Goal: Register for event/course

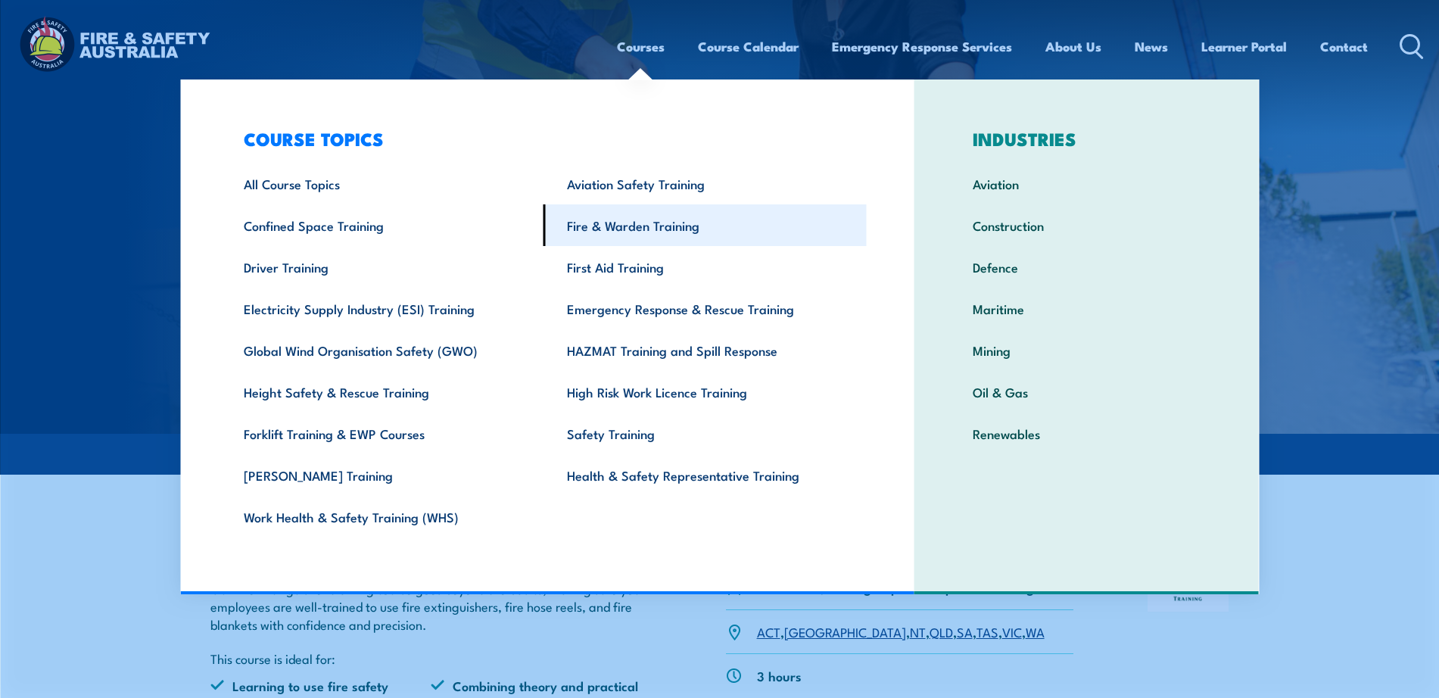
click at [647, 234] on link "Fire & Warden Training" at bounding box center [705, 225] width 323 height 42
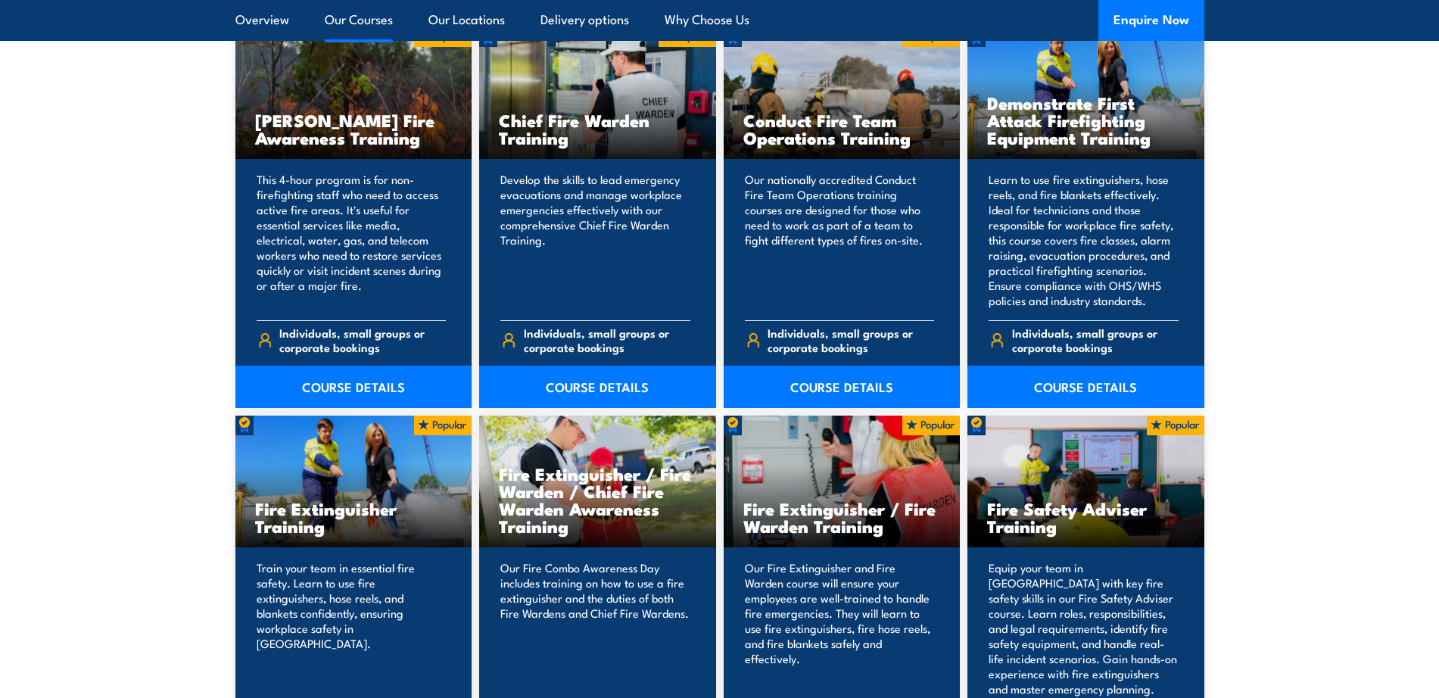
scroll to position [1233, 0]
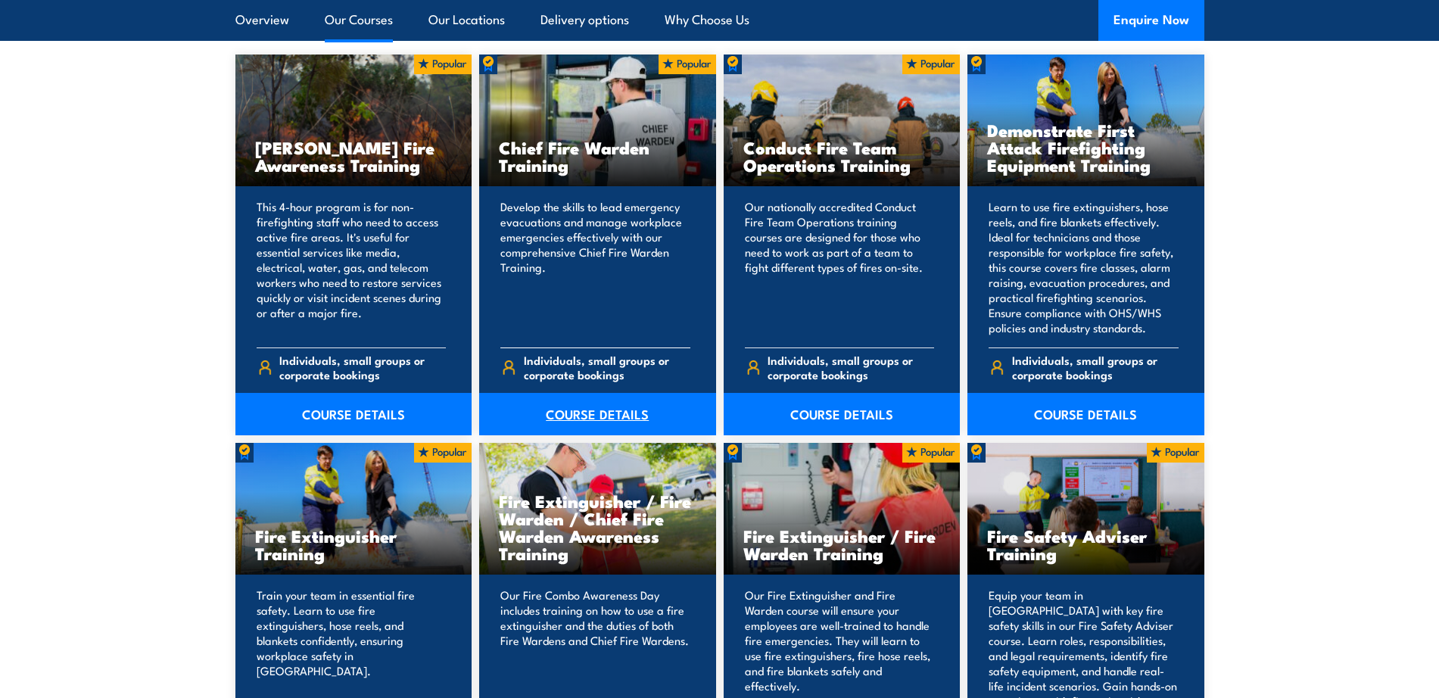
click at [587, 418] on link "COURSE DETAILS" at bounding box center [597, 414] width 237 height 42
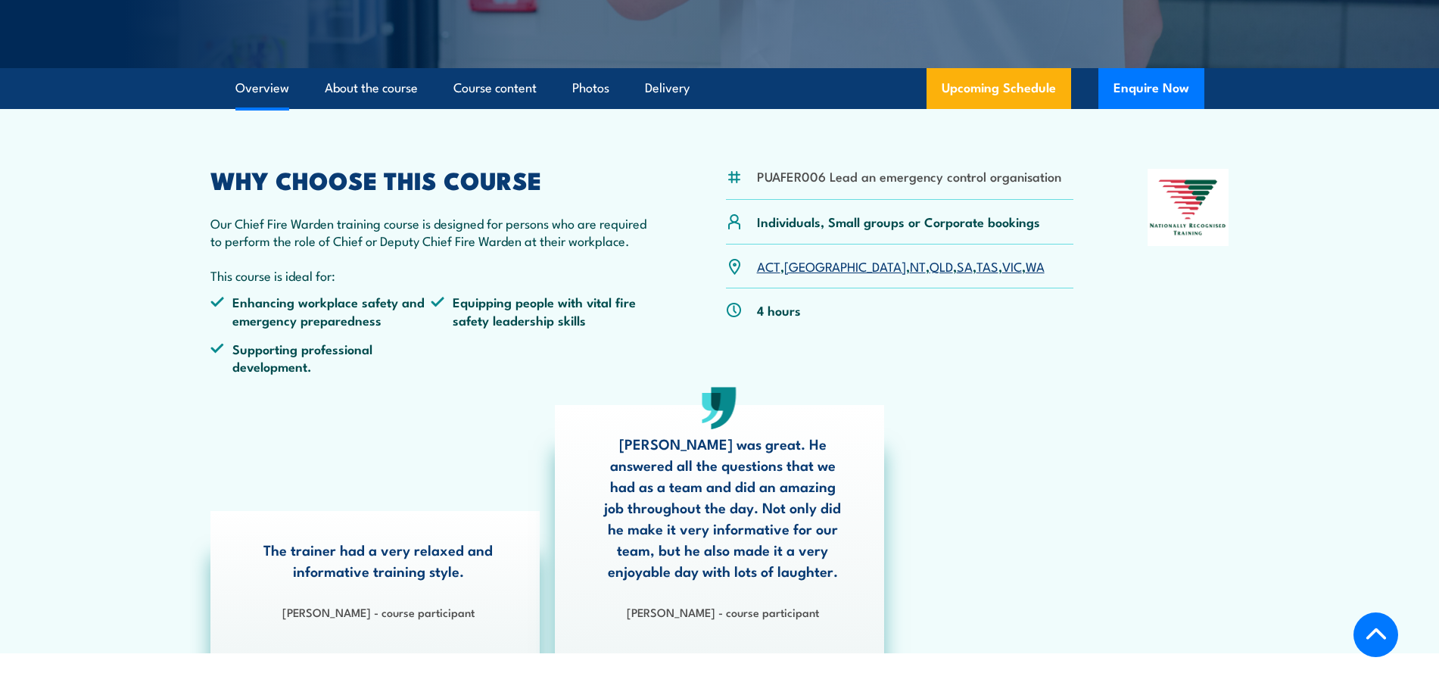
scroll to position [385, 0]
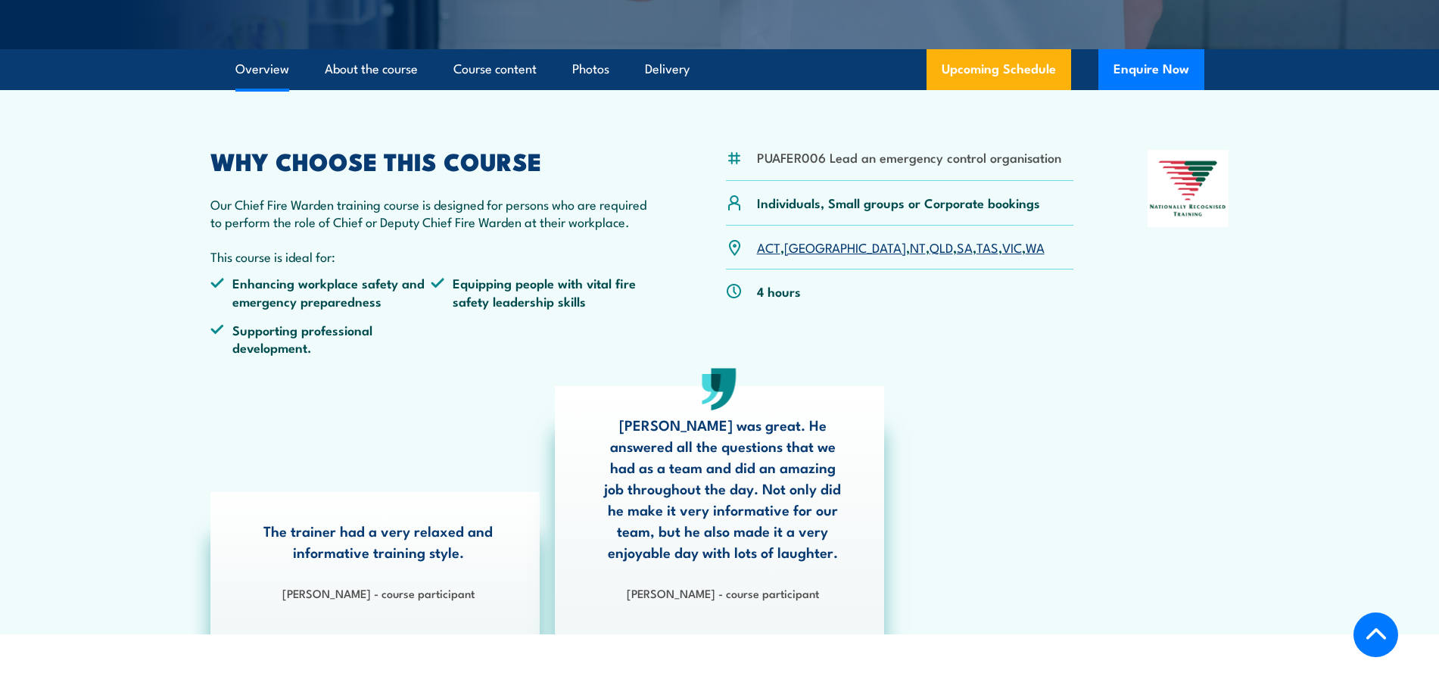
click at [957, 251] on link "SA" at bounding box center [965, 247] width 16 height 18
